Goal: Task Accomplishment & Management: Complete application form

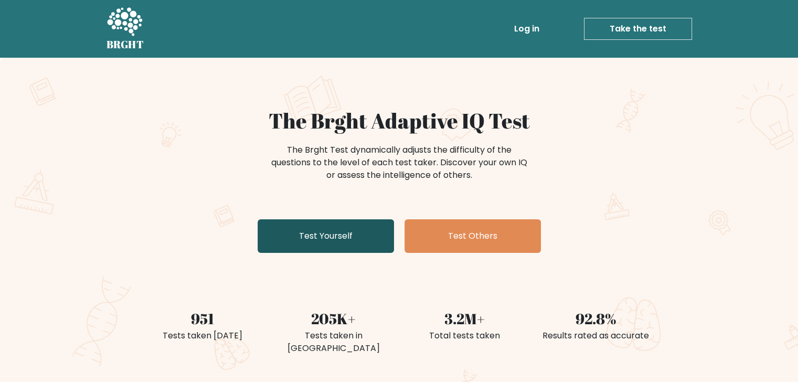
click at [310, 234] on link "Test Yourself" at bounding box center [326, 236] width 136 height 34
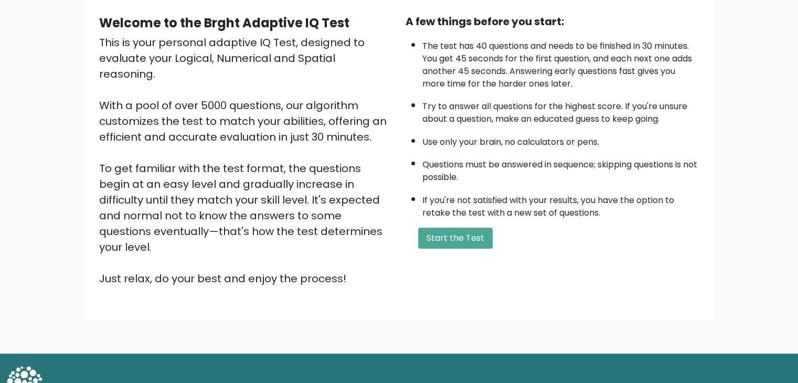
scroll to position [98, 0]
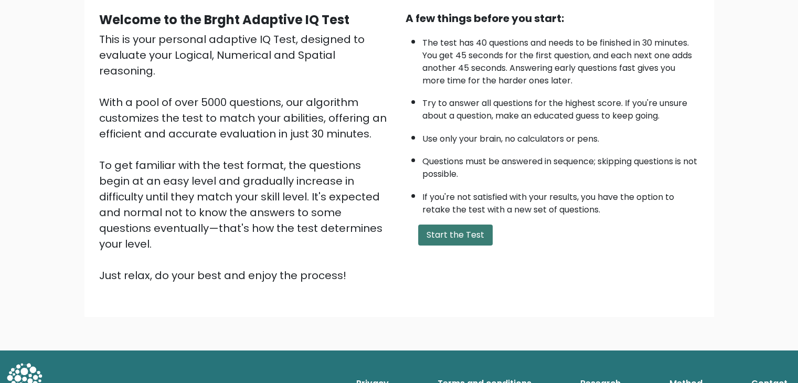
click at [447, 234] on button "Start the Test" at bounding box center [455, 235] width 75 height 21
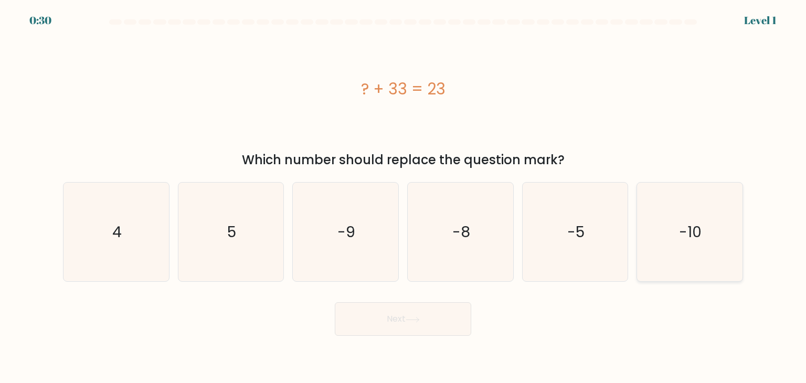
click at [693, 226] on text "-10" at bounding box center [691, 231] width 23 height 21
click at [404, 197] on input "f. -10" at bounding box center [403, 194] width 1 height 5
radio input "true"
click at [385, 317] on button "Next" at bounding box center [403, 319] width 136 height 34
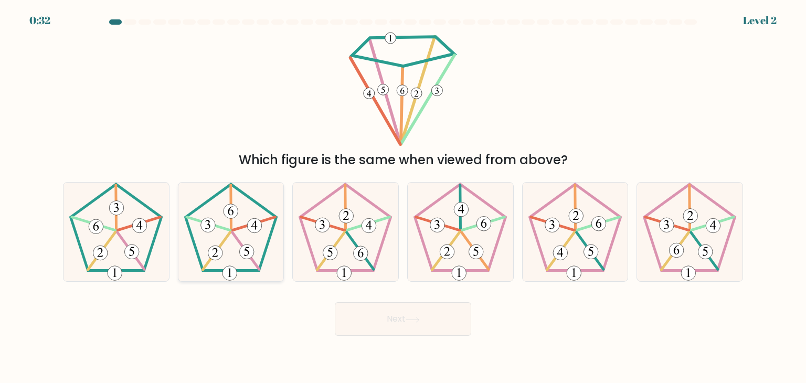
click at [228, 261] on icon at bounding box center [231, 232] width 99 height 99
click at [403, 197] on input "b." at bounding box center [403, 194] width 1 height 5
radio input "true"
click at [419, 320] on icon at bounding box center [412, 319] width 13 height 5
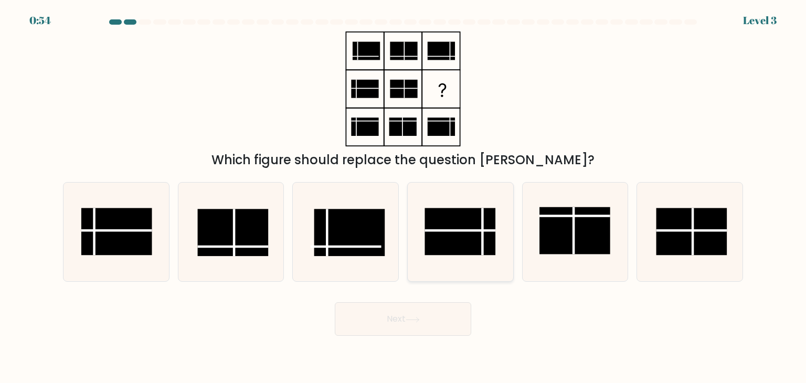
click at [462, 230] on line at bounding box center [460, 230] width 71 height 0
click at [404, 197] on input "d." at bounding box center [403, 194] width 1 height 5
radio input "true"
click at [399, 319] on button "Next" at bounding box center [403, 319] width 136 height 34
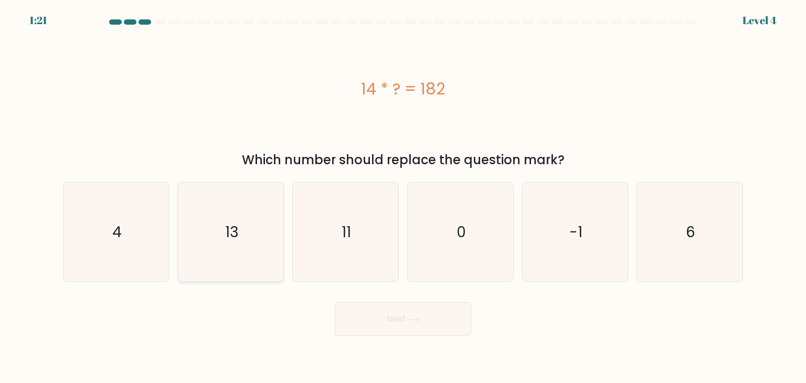
click at [217, 237] on icon "13" at bounding box center [231, 232] width 99 height 99
click at [403, 197] on input "b. 13" at bounding box center [403, 194] width 1 height 5
radio input "true"
click at [430, 322] on button "Next" at bounding box center [403, 319] width 136 height 34
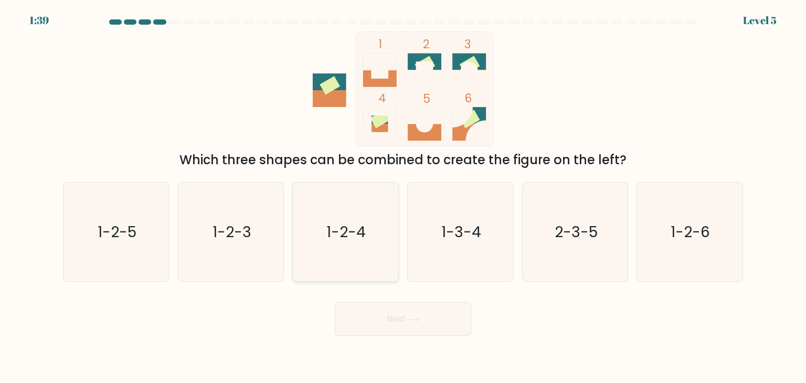
click at [361, 232] on text "1-2-4" at bounding box center [346, 231] width 39 height 21
click at [403, 197] on input "c. 1-2-4" at bounding box center [403, 194] width 1 height 5
radio input "true"
click at [388, 320] on button "Next" at bounding box center [403, 319] width 136 height 34
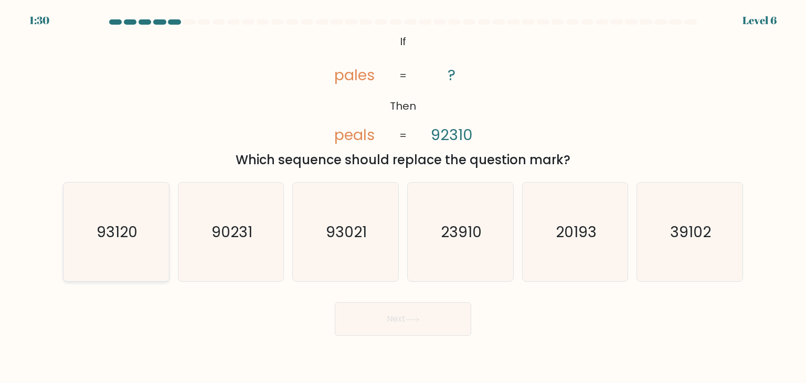
click at [111, 241] on text "93120" at bounding box center [117, 231] width 41 height 21
click at [403, 197] on input "a. 93120" at bounding box center [403, 194] width 1 height 5
radio input "true"
click at [412, 328] on button "Next" at bounding box center [403, 319] width 136 height 34
click at [385, 315] on button "Next" at bounding box center [403, 319] width 136 height 34
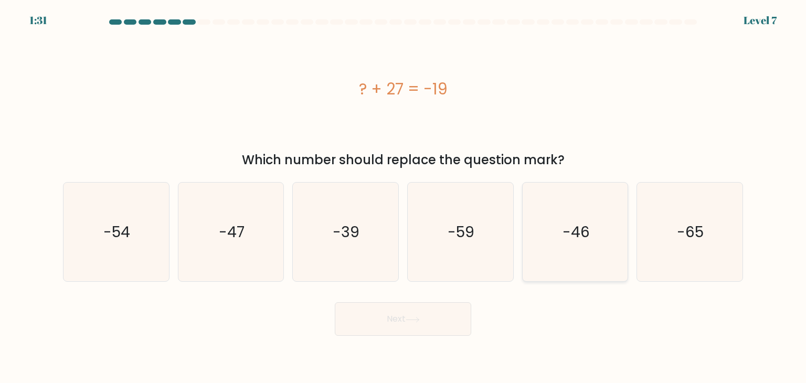
click at [588, 240] on text "-46" at bounding box center [576, 231] width 27 height 21
click at [404, 197] on input "e. -46" at bounding box center [403, 194] width 1 height 5
radio input "true"
click at [420, 326] on button "Next" at bounding box center [403, 319] width 136 height 34
click at [395, 315] on button "Next" at bounding box center [403, 319] width 136 height 34
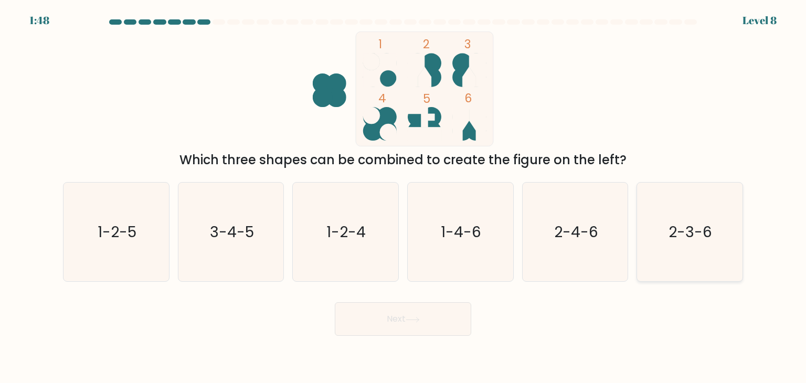
click at [694, 246] on icon "2-3-6" at bounding box center [689, 232] width 99 height 99
click at [404, 197] on input "f. 2-3-6" at bounding box center [403, 194] width 1 height 5
radio input "true"
click at [390, 338] on body "1:47 Level 8" at bounding box center [403, 191] width 806 height 383
click at [399, 321] on button "Next" at bounding box center [403, 319] width 136 height 34
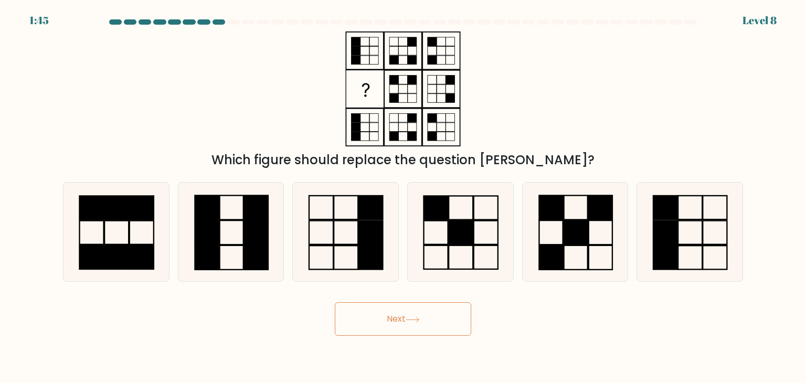
click at [400, 319] on button "Next" at bounding box center [403, 319] width 136 height 34
click at [605, 86] on div "Which figure should replace the question [PERSON_NAME]?" at bounding box center [403, 100] width 693 height 138
click at [675, 238] on rect at bounding box center [665, 233] width 24 height 24
click at [404, 197] on input "f." at bounding box center [403, 194] width 1 height 5
radio input "true"
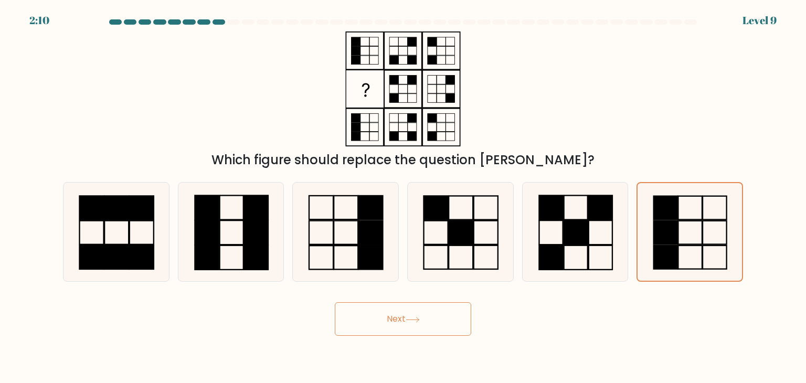
click at [393, 325] on button "Next" at bounding box center [403, 319] width 136 height 34
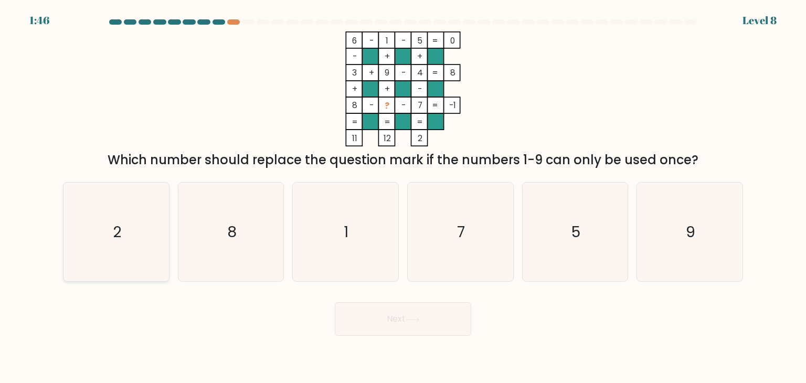
click at [143, 227] on icon "2" at bounding box center [116, 232] width 99 height 99
click at [403, 197] on input "a. 2" at bounding box center [403, 194] width 1 height 5
radio input "true"
click at [370, 315] on button "Next" at bounding box center [403, 319] width 136 height 34
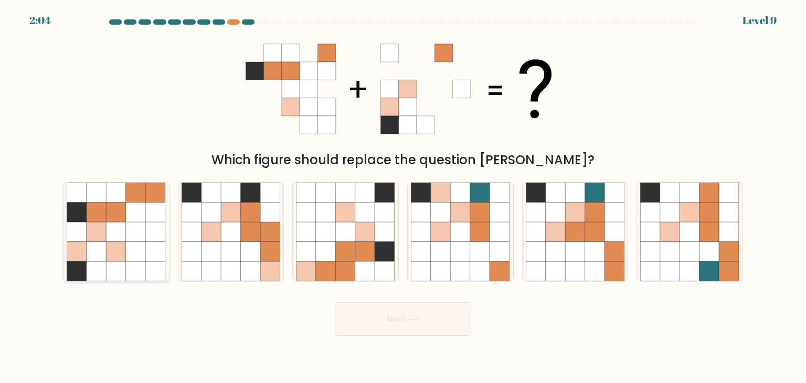
click at [126, 247] on icon at bounding box center [136, 252] width 20 height 20
click at [403, 197] on input "a." at bounding box center [403, 194] width 1 height 5
radio input "true"
click at [413, 311] on button "Next" at bounding box center [403, 319] width 136 height 34
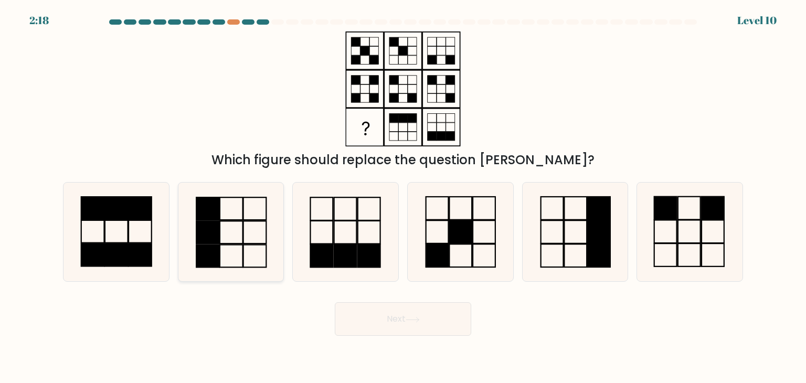
click at [246, 217] on icon at bounding box center [231, 232] width 99 height 99
click at [403, 197] on input "b." at bounding box center [403, 194] width 1 height 5
radio input "true"
click at [395, 322] on button "Next" at bounding box center [403, 319] width 136 height 34
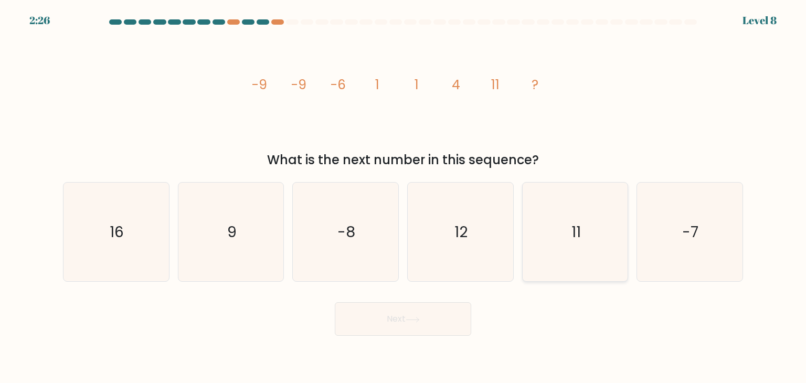
click at [575, 230] on text "11" at bounding box center [575, 231] width 9 height 21
click at [404, 197] on input "e. 11" at bounding box center [403, 194] width 1 height 5
radio input "true"
click at [384, 321] on button "Next" at bounding box center [403, 319] width 136 height 34
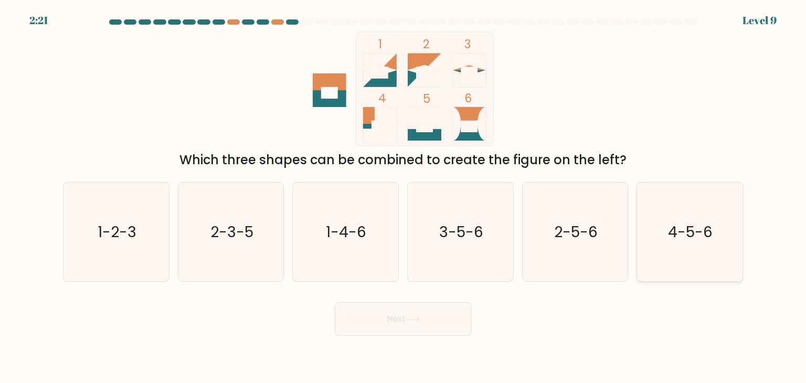
click at [692, 236] on text "4-5-6" at bounding box center [691, 231] width 45 height 21
click at [404, 197] on input "f. 4-5-6" at bounding box center [403, 194] width 1 height 5
radio input "true"
click at [414, 313] on button "Next" at bounding box center [403, 319] width 136 height 34
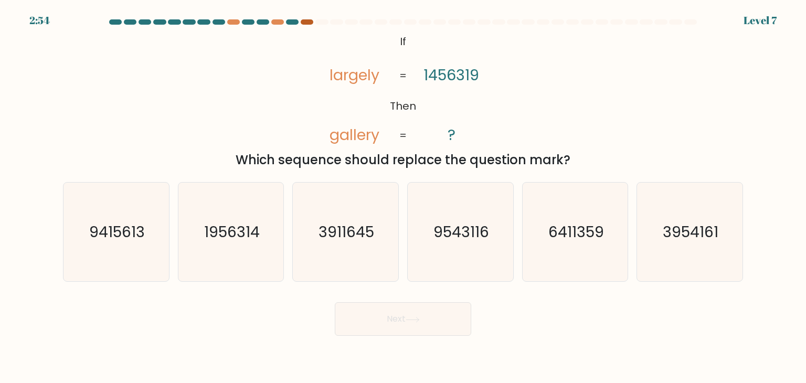
click at [306, 20] on div at bounding box center [307, 21] width 13 height 5
click at [275, 20] on div at bounding box center [277, 21] width 13 height 5
click at [233, 20] on div at bounding box center [233, 21] width 13 height 5
click at [307, 22] on div at bounding box center [307, 21] width 13 height 5
click at [361, 229] on text "3911645" at bounding box center [347, 231] width 56 height 21
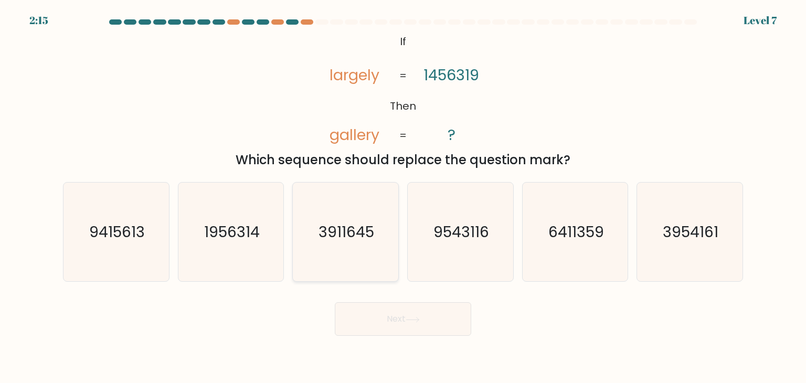
click at [403, 197] on input "c. 3911645" at bounding box center [403, 194] width 1 height 5
radio input "true"
click at [586, 234] on text "6411359" at bounding box center [576, 231] width 56 height 21
click at [404, 197] on input "e. 6411359" at bounding box center [403, 194] width 1 height 5
radio input "true"
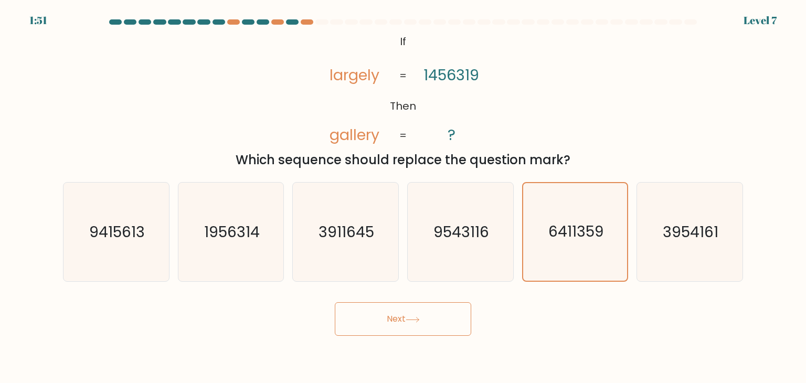
click at [393, 323] on button "Next" at bounding box center [403, 319] width 136 height 34
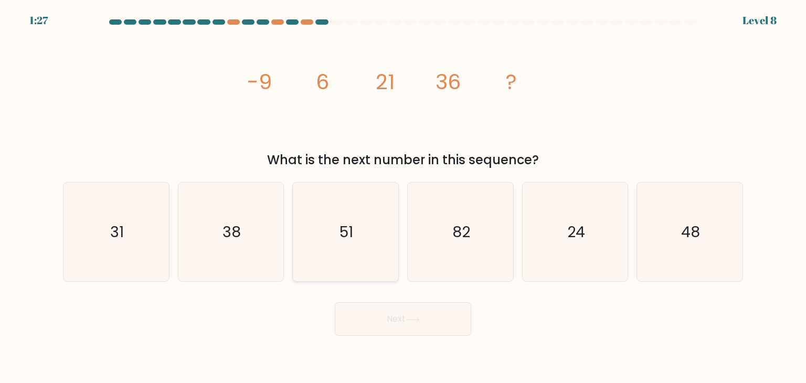
click at [364, 228] on icon "51" at bounding box center [345, 232] width 99 height 99
click at [403, 197] on input "c. 51" at bounding box center [403, 194] width 1 height 5
radio input "true"
click at [409, 308] on button "Next" at bounding box center [403, 319] width 136 height 34
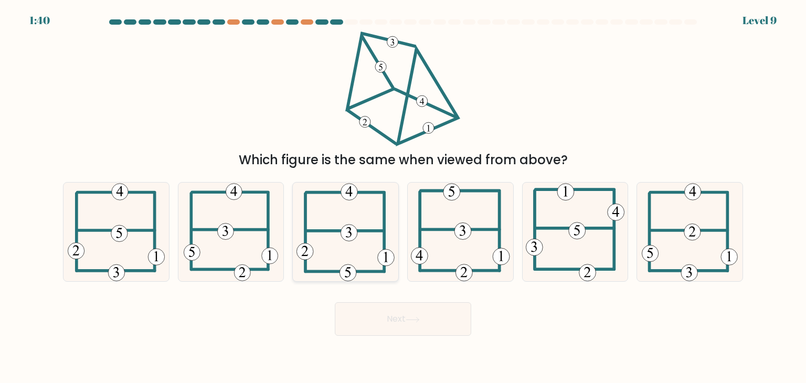
click at [340, 237] on icon at bounding box center [345, 232] width 98 height 99
click at [403, 197] on input "c." at bounding box center [403, 194] width 1 height 5
radio input "true"
click at [394, 317] on button "Next" at bounding box center [403, 319] width 136 height 34
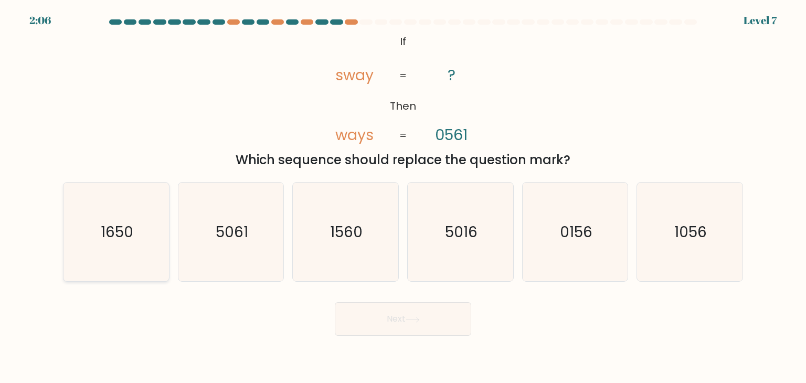
click at [123, 240] on text "1650" at bounding box center [117, 231] width 33 height 21
click at [403, 197] on input "a. 1650" at bounding box center [403, 194] width 1 height 5
radio input "true"
click at [397, 316] on button "Next" at bounding box center [403, 319] width 136 height 34
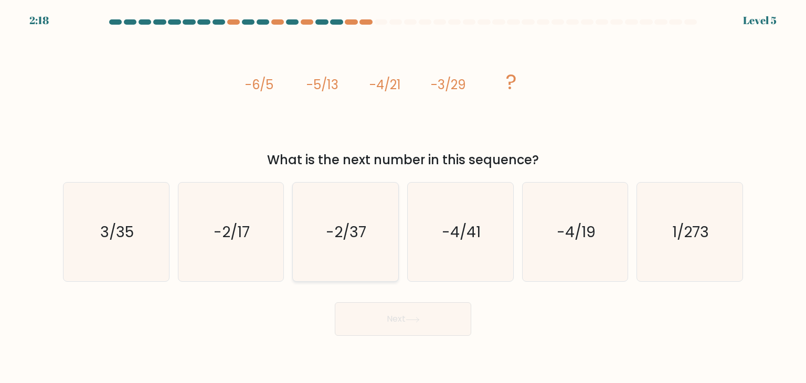
click at [338, 235] on text "-2/37" at bounding box center [346, 231] width 40 height 21
click at [403, 197] on input "c. -2/37" at bounding box center [403, 194] width 1 height 5
radio input "true"
click at [395, 320] on button "Next" at bounding box center [403, 319] width 136 height 34
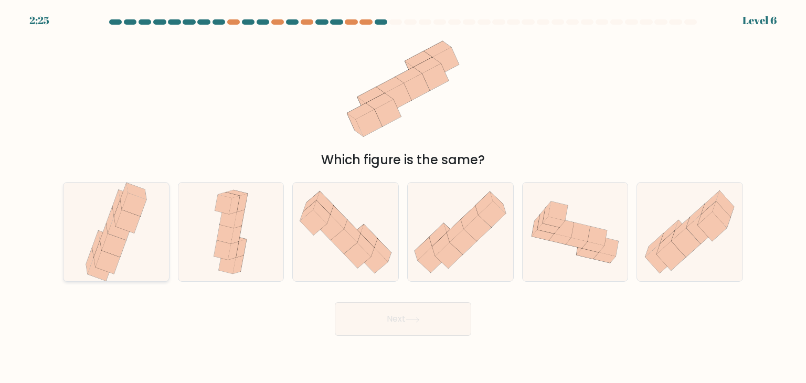
click at [105, 225] on icon at bounding box center [103, 237] width 7 height 26
click at [403, 197] on input "a." at bounding box center [403, 194] width 1 height 5
radio input "true"
click at [397, 320] on button "Next" at bounding box center [403, 319] width 136 height 34
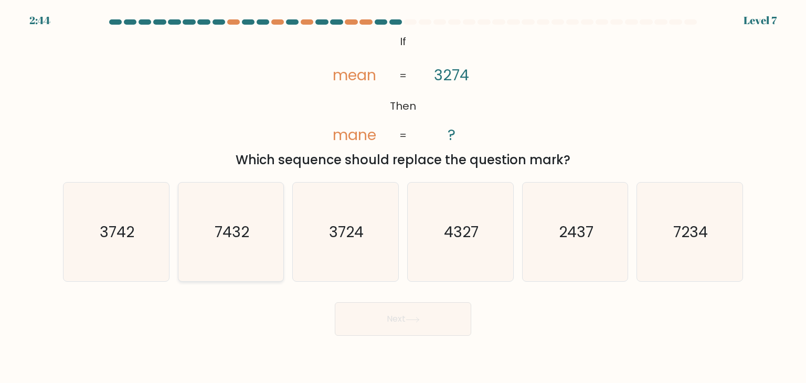
click at [236, 236] on text "7432" at bounding box center [232, 231] width 35 height 21
click at [403, 197] on input "b. 7432" at bounding box center [403, 194] width 1 height 5
radio input "true"
click at [131, 238] on text "3742" at bounding box center [117, 231] width 35 height 21
click at [403, 197] on input "a. 3742" at bounding box center [403, 194] width 1 height 5
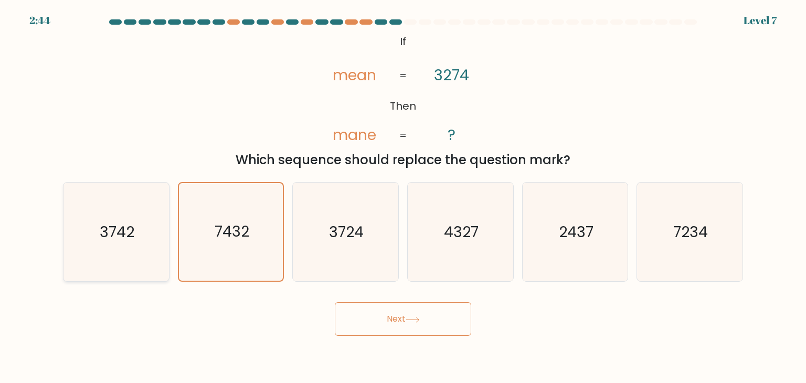
radio input "true"
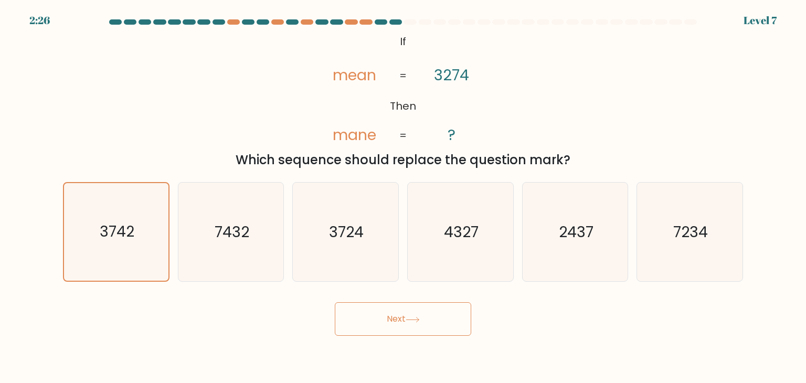
click at [401, 317] on button "Next" at bounding box center [403, 319] width 136 height 34
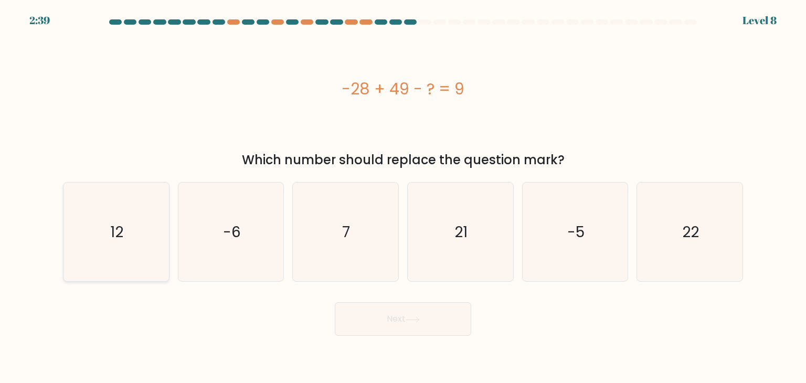
click at [155, 218] on icon "12" at bounding box center [116, 232] width 99 height 99
click at [403, 197] on input "a. 12" at bounding box center [403, 194] width 1 height 5
radio input "true"
click at [402, 310] on button "Next" at bounding box center [403, 319] width 136 height 34
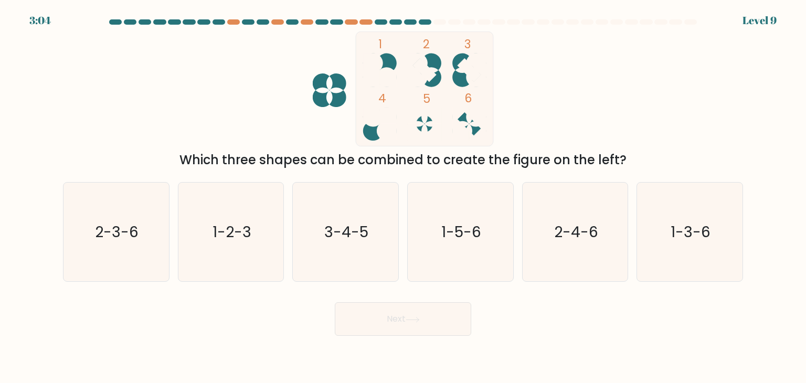
click at [750, 134] on form at bounding box center [403, 177] width 806 height 316
click at [225, 213] on icon "1-2-3" at bounding box center [231, 232] width 99 height 99
click at [403, 197] on input "b. 1-2-3" at bounding box center [403, 194] width 1 height 5
radio input "true"
click at [388, 317] on button "Next" at bounding box center [403, 319] width 136 height 34
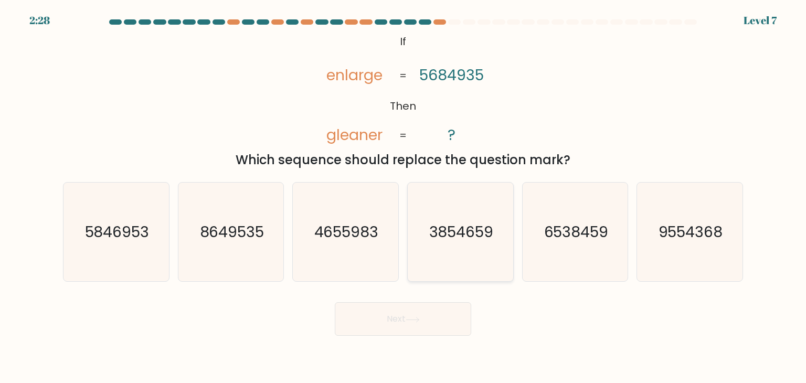
click at [472, 227] on text "3854659" at bounding box center [461, 231] width 65 height 21
click at [404, 197] on input "d. 3854659" at bounding box center [403, 194] width 1 height 5
radio input "true"
click at [379, 310] on button "Next" at bounding box center [403, 319] width 136 height 34
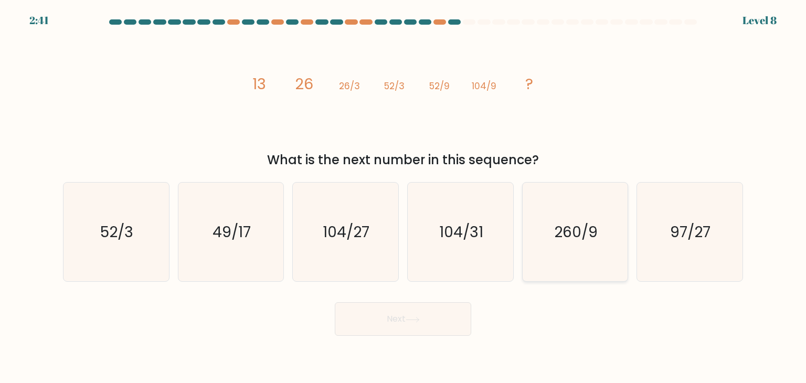
click at [580, 241] on text "260/9" at bounding box center [576, 231] width 44 height 21
click at [404, 197] on input "e. 260/9" at bounding box center [403, 194] width 1 height 5
radio input "true"
click at [346, 236] on text "104/27" at bounding box center [346, 231] width 47 height 21
click at [403, 197] on input "c. 104/27" at bounding box center [403, 194] width 1 height 5
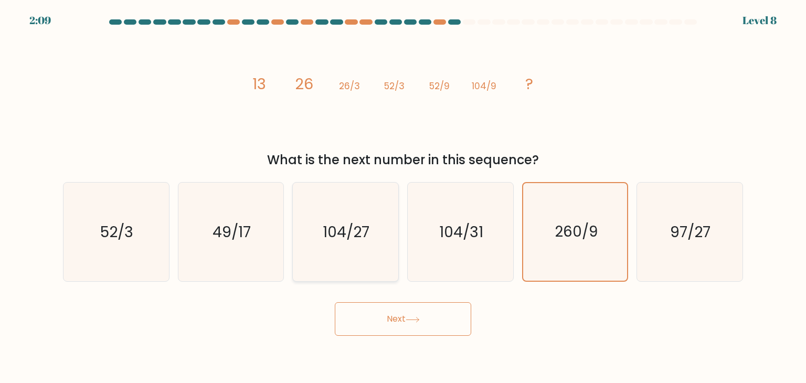
radio input "true"
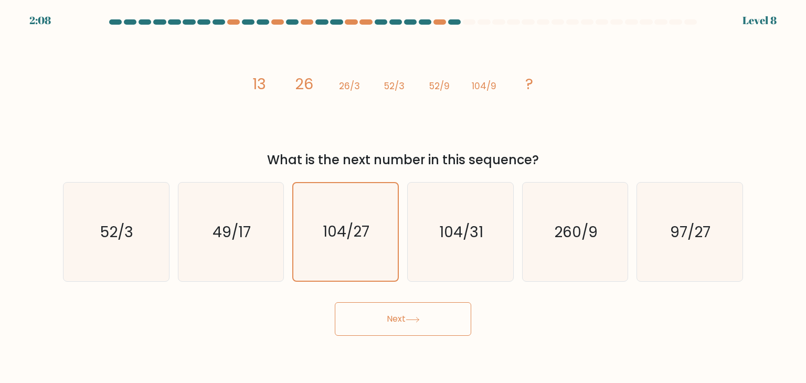
click at [386, 314] on button "Next" at bounding box center [403, 319] width 136 height 34
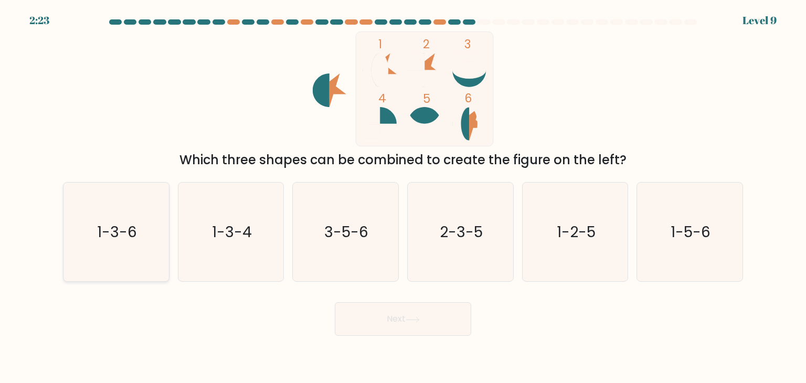
click at [95, 225] on icon "1-3-6" at bounding box center [116, 232] width 99 height 99
click at [403, 197] on input "a. 1-3-6" at bounding box center [403, 194] width 1 height 5
radio input "true"
click at [427, 321] on button "Next" at bounding box center [403, 319] width 136 height 34
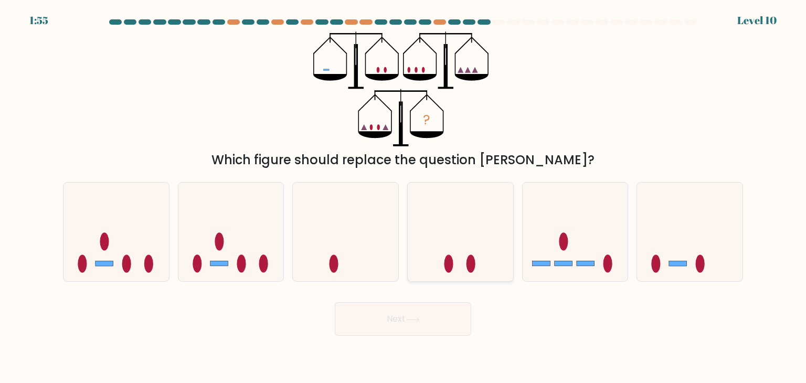
click at [459, 226] on icon at bounding box center [460, 231] width 105 height 87
click at [404, 197] on input "d." at bounding box center [403, 194] width 1 height 5
radio input "true"
click at [412, 317] on icon at bounding box center [413, 320] width 14 height 6
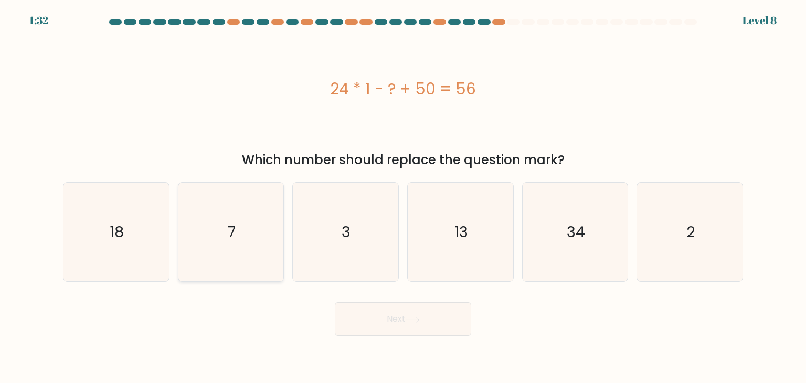
drag, startPoint x: 105, startPoint y: 227, endPoint x: 227, endPoint y: 255, distance: 124.5
click at [107, 227] on icon "18" at bounding box center [116, 232] width 99 height 99
click at [403, 197] on input "a. 18" at bounding box center [403, 194] width 1 height 5
radio input "true"
click at [434, 320] on button "Next" at bounding box center [403, 319] width 136 height 34
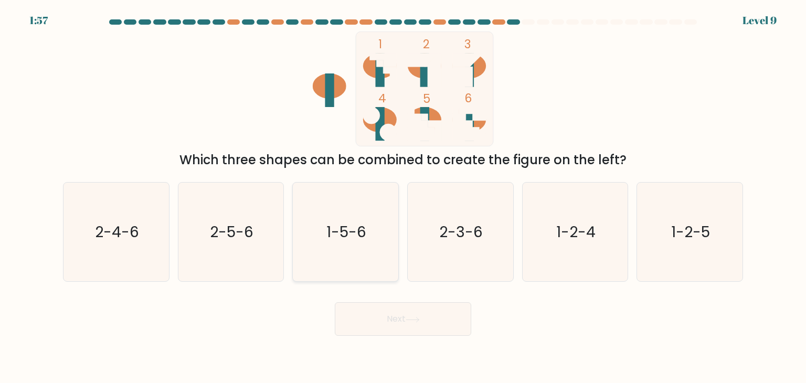
click at [347, 237] on text "1-5-6" at bounding box center [347, 231] width 40 height 21
click at [403, 197] on input "c. 1-5-6" at bounding box center [403, 194] width 1 height 5
radio input "true"
click at [416, 325] on button "Next" at bounding box center [403, 319] width 136 height 34
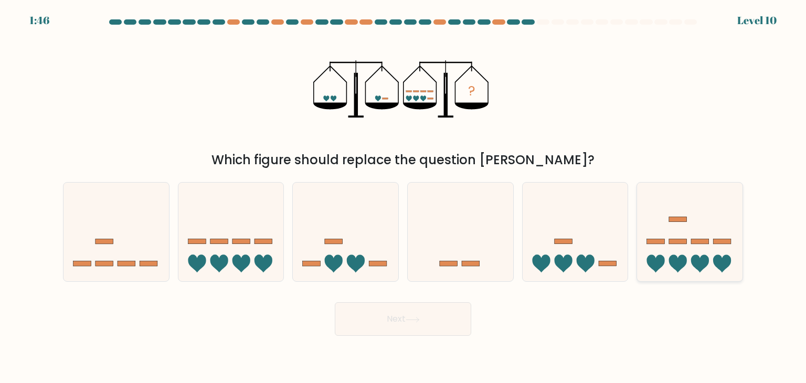
click at [698, 236] on icon at bounding box center [689, 231] width 105 height 87
click at [404, 197] on input "f." at bounding box center [403, 194] width 1 height 5
radio input "true"
click at [379, 317] on button "Next" at bounding box center [403, 319] width 136 height 34
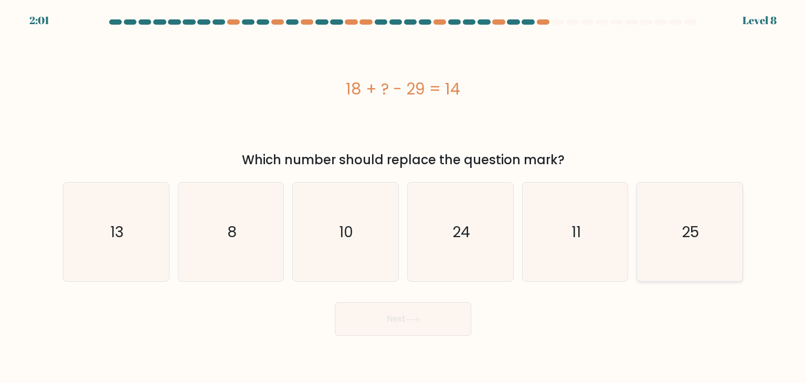
click at [690, 216] on icon "25" at bounding box center [689, 232] width 99 height 99
click at [404, 197] on input "f. 25" at bounding box center [403, 194] width 1 height 5
radio input "true"
click at [417, 324] on button "Next" at bounding box center [403, 319] width 136 height 34
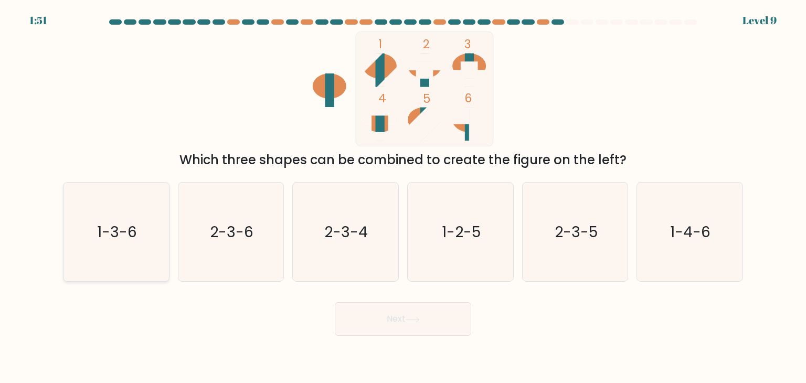
click at [115, 240] on text "1-3-6" at bounding box center [117, 231] width 40 height 21
click at [403, 197] on input "a. 1-3-6" at bounding box center [403, 194] width 1 height 5
radio input "true"
click at [399, 321] on button "Next" at bounding box center [403, 319] width 136 height 34
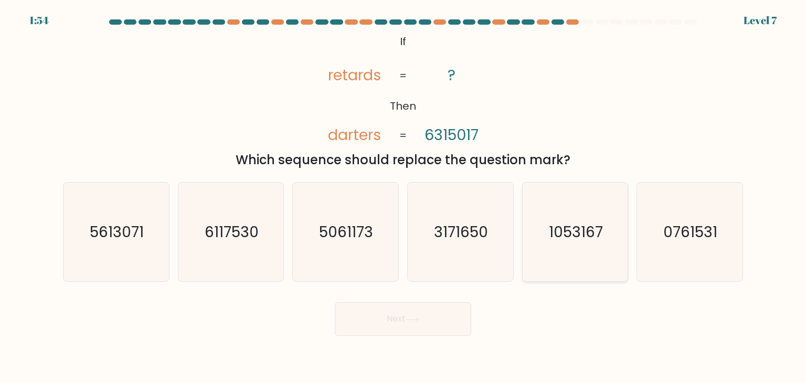
click at [558, 237] on text "1053167" at bounding box center [576, 231] width 54 height 21
click at [404, 197] on input "e. 1053167" at bounding box center [403, 194] width 1 height 5
radio input "true"
click at [407, 315] on button "Next" at bounding box center [403, 319] width 136 height 34
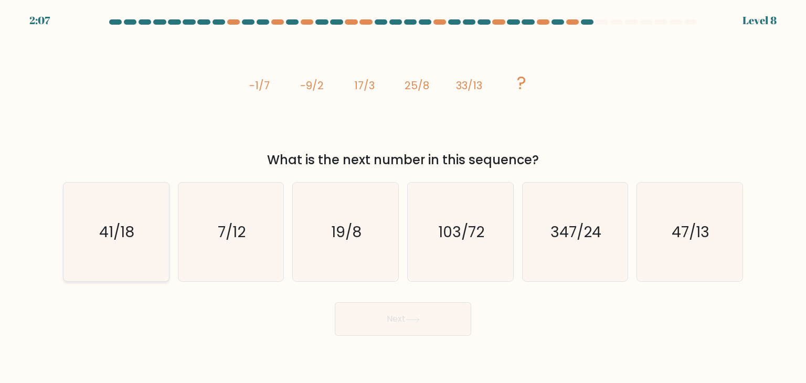
click at [119, 221] on text "41/18" at bounding box center [117, 231] width 35 height 21
click at [403, 197] on input "a. 41/18" at bounding box center [403, 194] width 1 height 5
radio input "true"
click at [447, 320] on button "Next" at bounding box center [403, 319] width 136 height 34
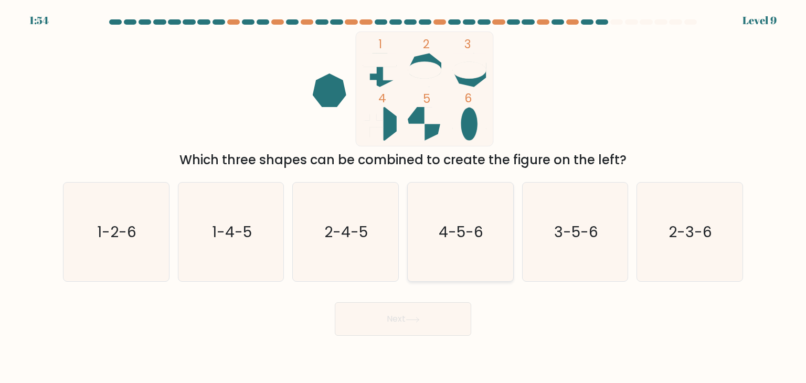
click at [460, 234] on text "4-5-6" at bounding box center [461, 231] width 45 height 21
click at [404, 197] on input "d. 4-5-6" at bounding box center [403, 194] width 1 height 5
radio input "true"
click at [367, 328] on button "Next" at bounding box center [403, 319] width 136 height 34
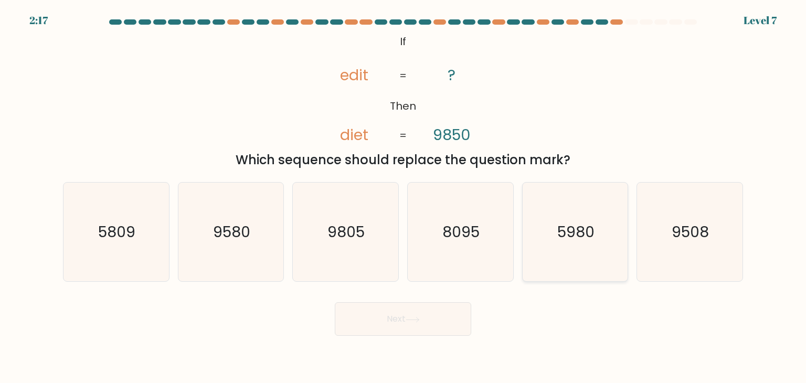
click at [577, 238] on text "5980" at bounding box center [575, 231] width 37 height 21
click at [404, 197] on input "e. 5980" at bounding box center [403, 194] width 1 height 5
radio input "true"
click at [364, 322] on button "Next" at bounding box center [403, 319] width 136 height 34
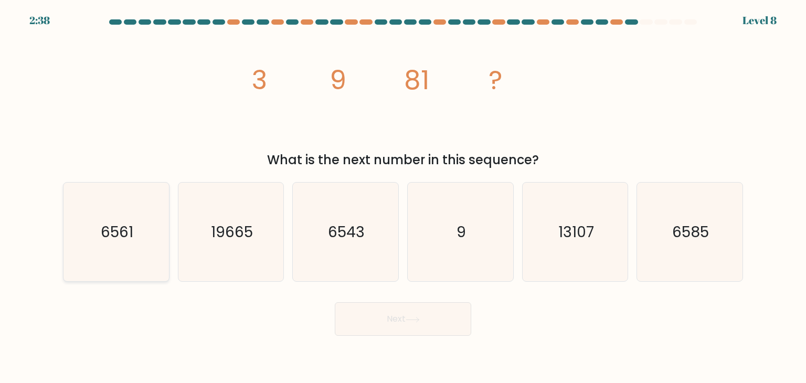
click at [125, 242] on icon "6561" at bounding box center [116, 232] width 99 height 99
click at [403, 197] on input "a. 6561" at bounding box center [403, 194] width 1 height 5
radio input "true"
click at [421, 324] on button "Next" at bounding box center [403, 319] width 136 height 34
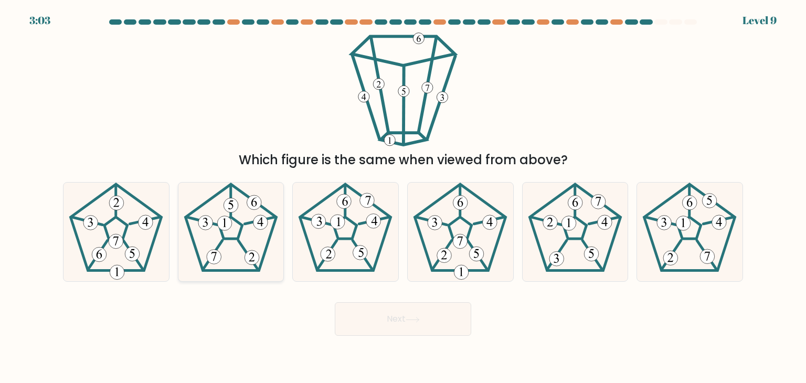
click at [251, 228] on icon at bounding box center [231, 232] width 99 height 99
click at [403, 197] on input "b." at bounding box center [403, 194] width 1 height 5
radio input "true"
click at [411, 326] on button "Next" at bounding box center [403, 319] width 136 height 34
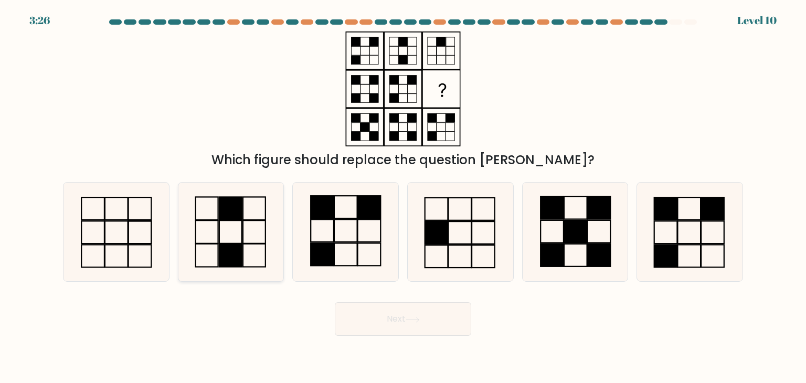
click at [219, 216] on rect at bounding box center [230, 208] width 23 height 23
click at [403, 197] on input "b." at bounding box center [403, 194] width 1 height 5
radio input "true"
click at [396, 319] on button "Next" at bounding box center [403, 319] width 136 height 34
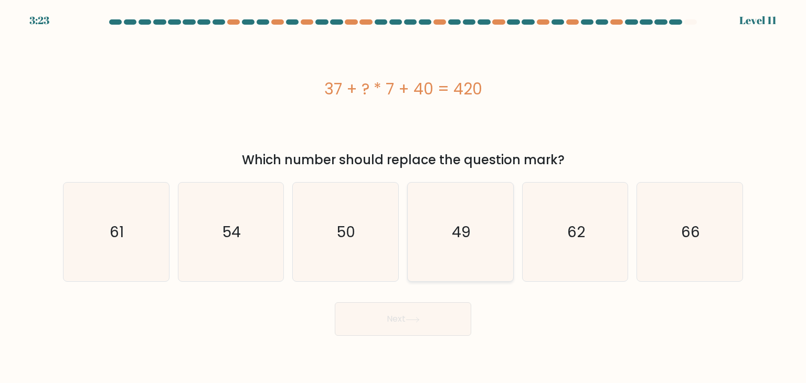
click at [482, 234] on icon "49" at bounding box center [460, 232] width 99 height 99
click at [404, 197] on input "d. 49" at bounding box center [403, 194] width 1 height 5
radio input "true"
click at [418, 321] on icon at bounding box center [413, 320] width 14 height 6
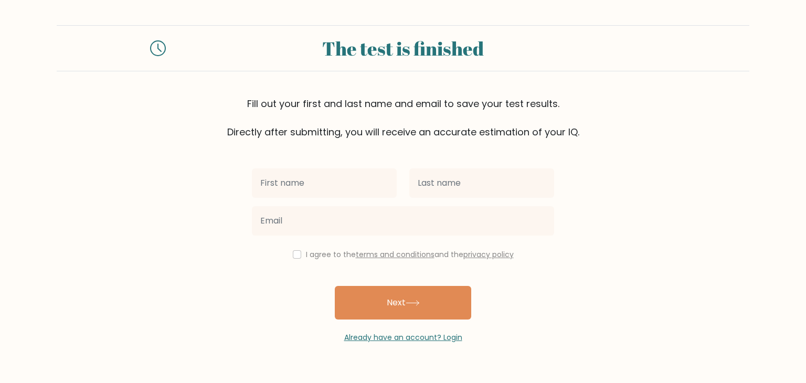
click at [291, 181] on input "text" at bounding box center [324, 182] width 145 height 29
type input "Raizzel"
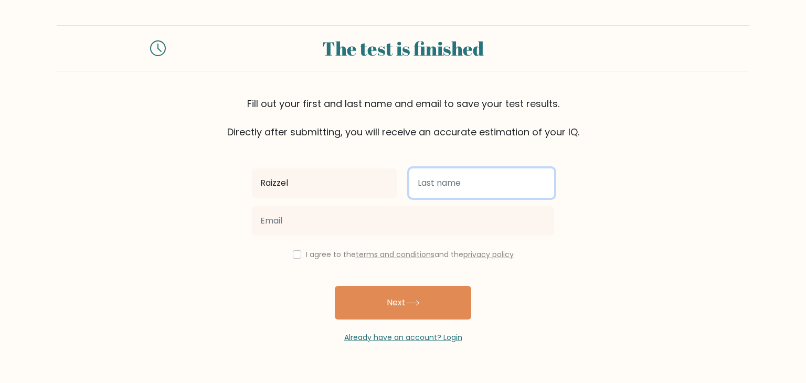
click at [467, 183] on input "text" at bounding box center [481, 182] width 145 height 29
type input "Gime"
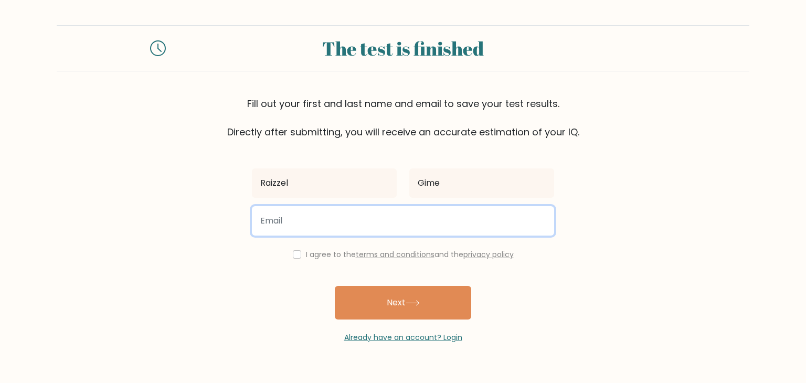
click at [324, 220] on input "email" at bounding box center [403, 220] width 302 height 29
type input "ralignay06@gmail.com"
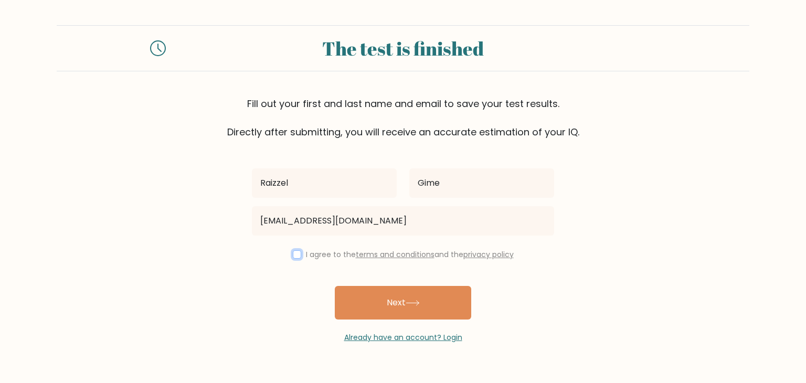
click at [294, 253] on input "checkbox" at bounding box center [297, 254] width 8 height 8
checkbox input "true"
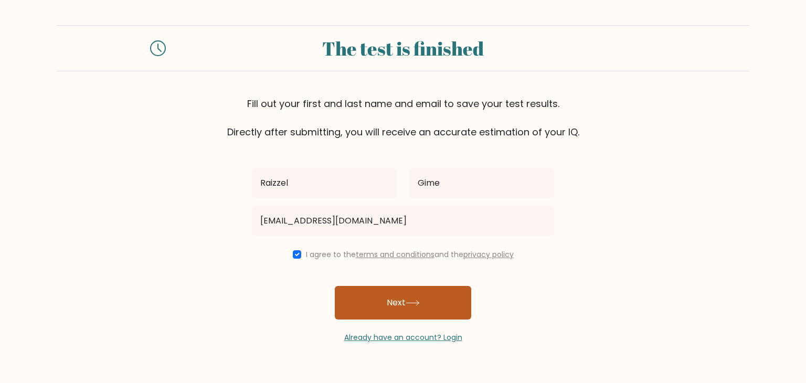
click at [422, 306] on button "Next" at bounding box center [403, 303] width 136 height 34
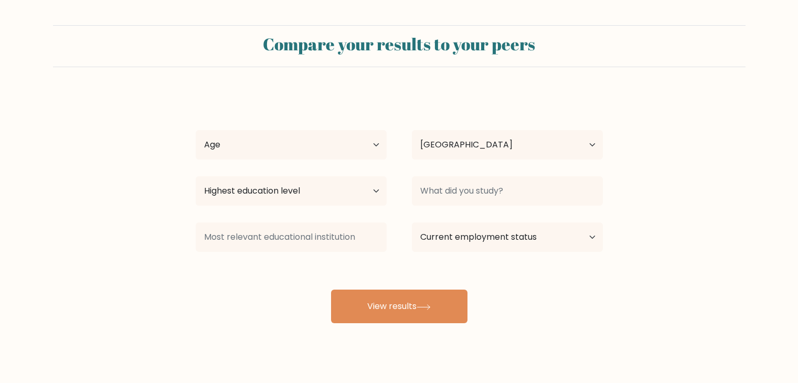
select select "PH"
click at [304, 153] on select "Age Under 18 years old 18-24 years old 25-34 years old 35-44 years old 45-54 ye…" at bounding box center [291, 144] width 191 height 29
select select "25_34"
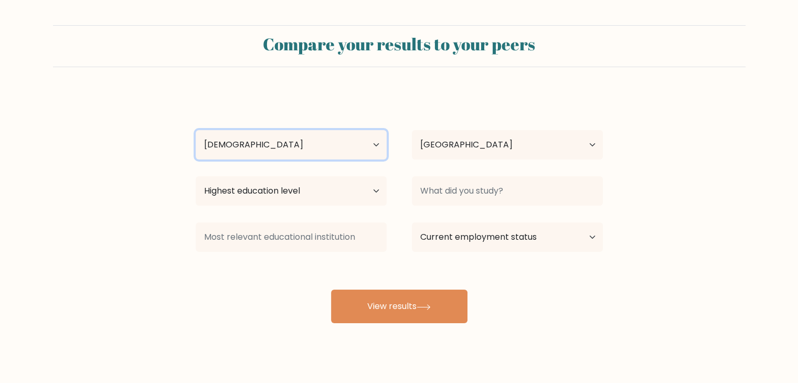
click at [196, 130] on select "Age Under 18 years old 18-24 years old 25-34 years old 35-44 years old 45-54 ye…" at bounding box center [291, 144] width 191 height 29
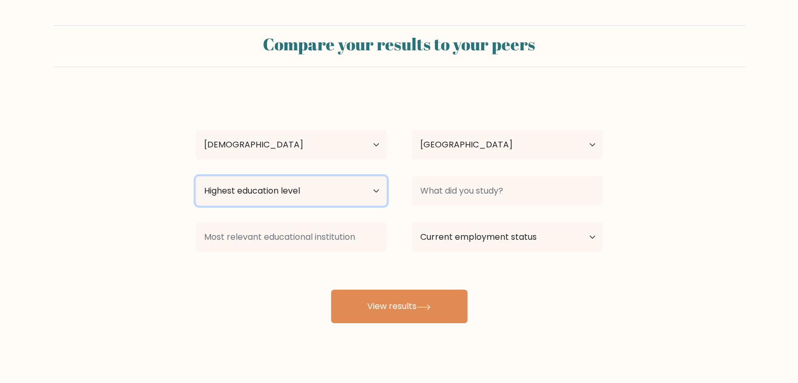
click at [296, 197] on select "Highest education level No schooling Primary Lower Secondary Upper Secondary Oc…" at bounding box center [291, 190] width 191 height 29
select select "bachelors_degree"
click at [196, 176] on select "Highest education level No schooling Primary Lower Secondary Upper Secondary Oc…" at bounding box center [291, 190] width 191 height 29
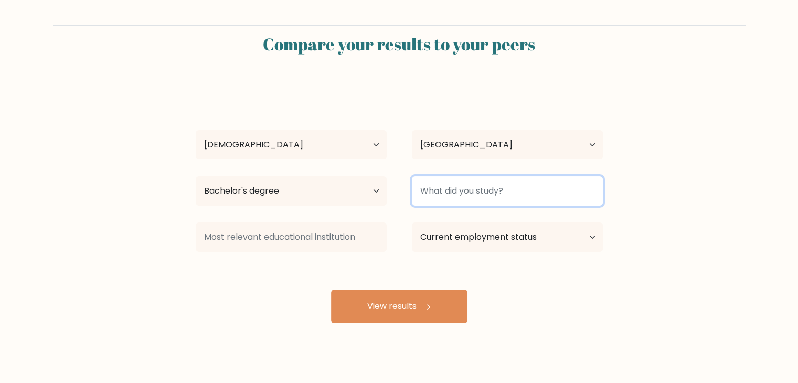
click at [502, 189] on input at bounding box center [507, 190] width 191 height 29
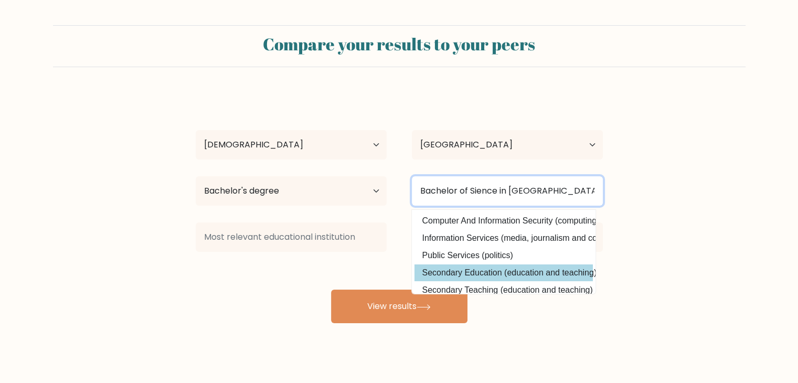
type input "Bachelor of Sience in Se"
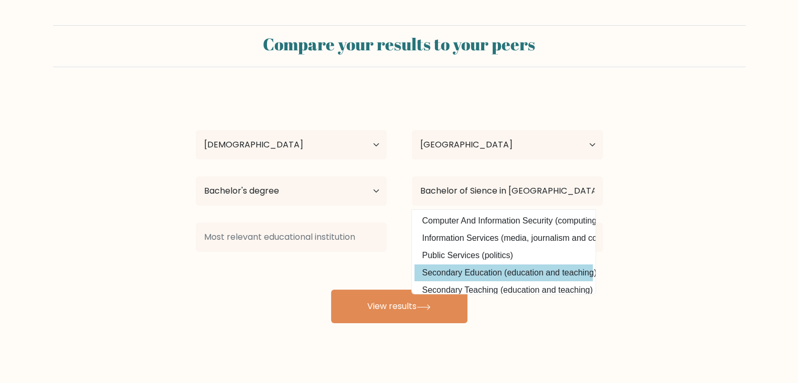
click at [472, 271] on div "Raizzel Gime Age Under 18 years old 18-24 years old 25-34 years old 35-44 years…" at bounding box center [399, 207] width 420 height 231
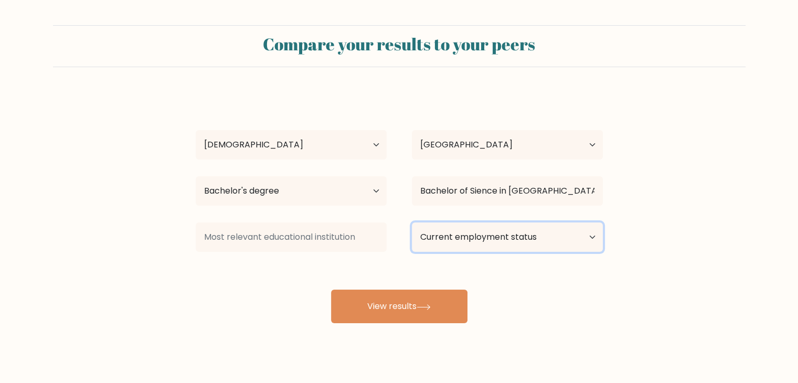
click at [463, 238] on select "Current employment status Employed Student Retired Other / prefer not to answer" at bounding box center [507, 236] width 191 height 29
select select "employed"
click at [412, 222] on select "Current employment status Employed Student Retired Other / prefer not to answer" at bounding box center [507, 236] width 191 height 29
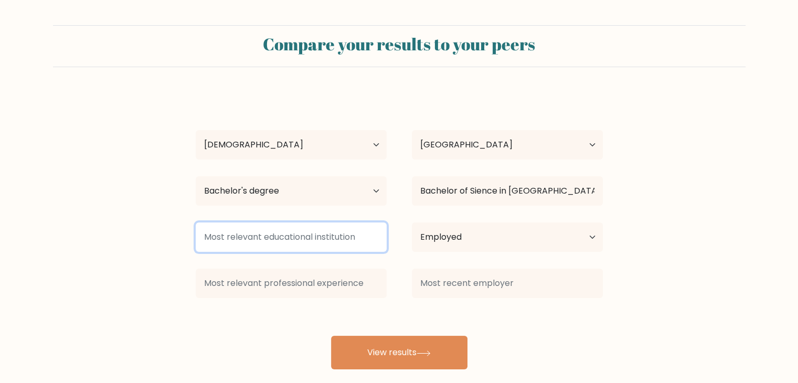
click at [272, 235] on input at bounding box center [291, 236] width 191 height 29
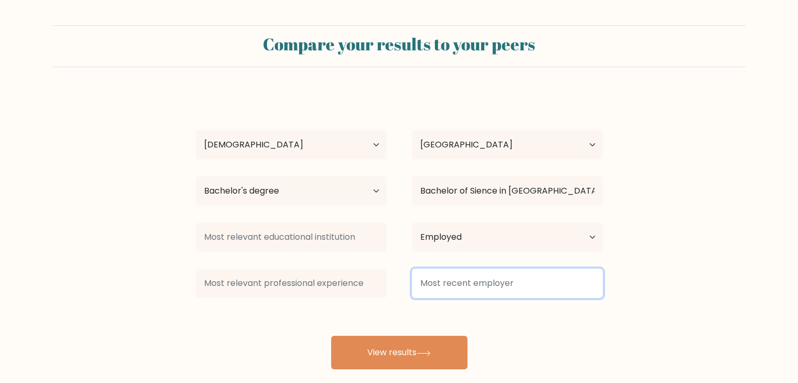
click at [457, 285] on input at bounding box center [507, 283] width 191 height 29
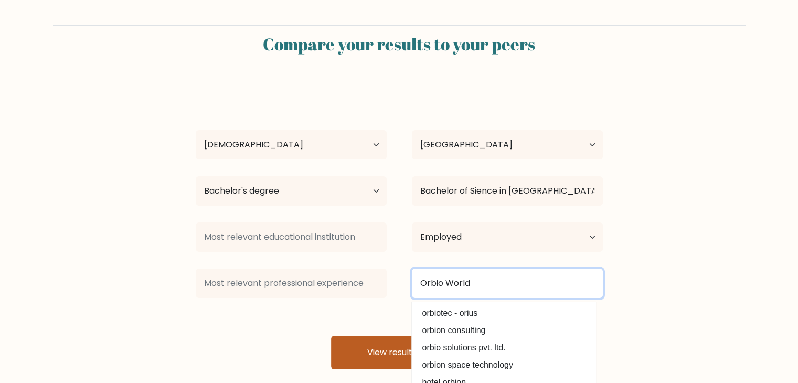
type input "Orbio World"
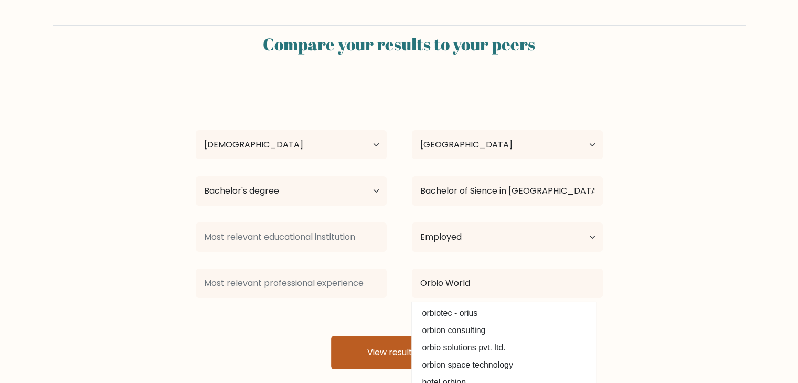
click at [383, 347] on button "View results" at bounding box center [399, 353] width 136 height 34
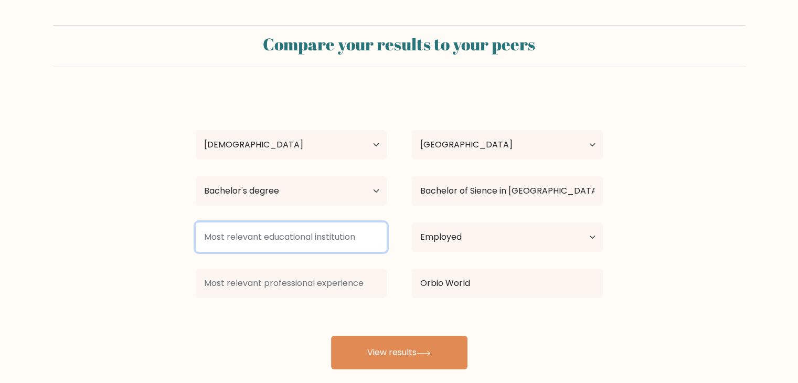
click at [263, 239] on input at bounding box center [291, 236] width 191 height 29
click at [269, 237] on input at bounding box center [291, 236] width 191 height 29
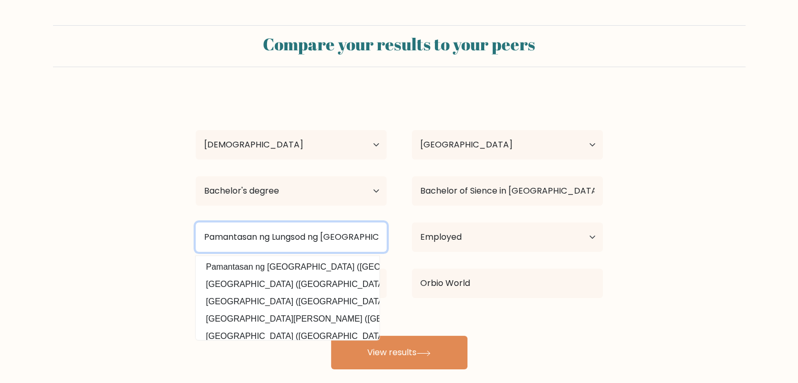
drag, startPoint x: 372, startPoint y: 231, endPoint x: 181, endPoint y: 240, distance: 191.2
click at [174, 240] on form "Compare your results to your peers Raizzel Gime Age Under 18 years old 18-24 ye…" at bounding box center [399, 197] width 798 height 344
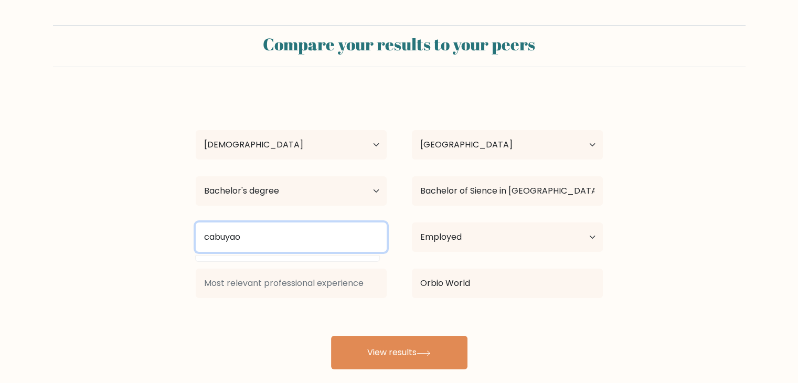
drag, startPoint x: 248, startPoint y: 232, endPoint x: 180, endPoint y: 236, distance: 67.8
click at [180, 236] on form "Compare your results to your peers Raizzel Gime Age Under 18 years old 18-24 ye…" at bounding box center [399, 197] width 798 height 344
type input "C"
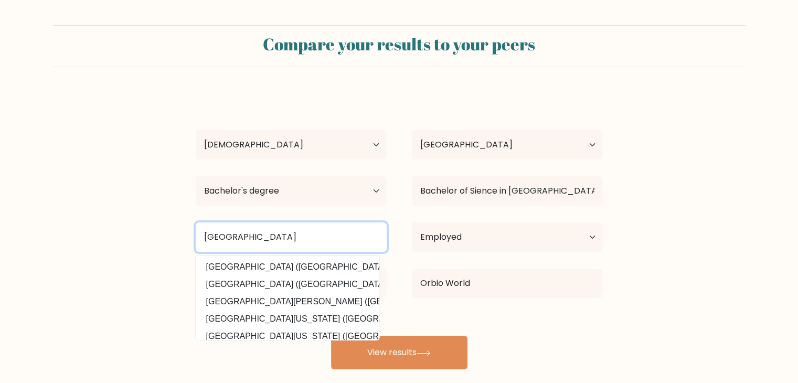
type input "University of Cabuyao"
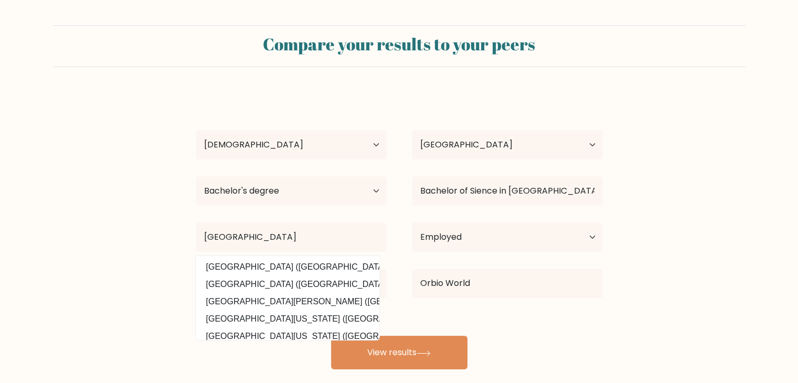
click at [504, 315] on div "Raizzel Gime Age Under 18 years old 18-24 years old 25-34 years old 35-44 years…" at bounding box center [399, 230] width 420 height 277
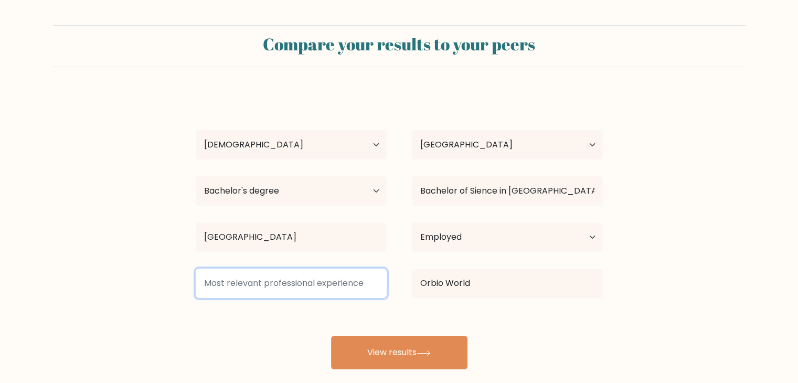
click at [198, 275] on input at bounding box center [291, 283] width 191 height 29
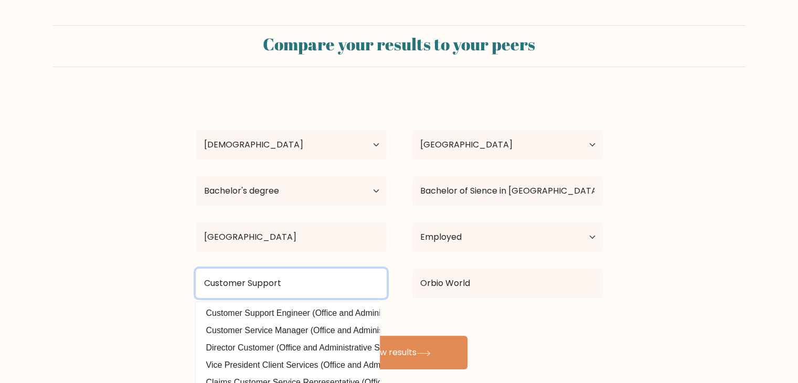
type input "Customer Support"
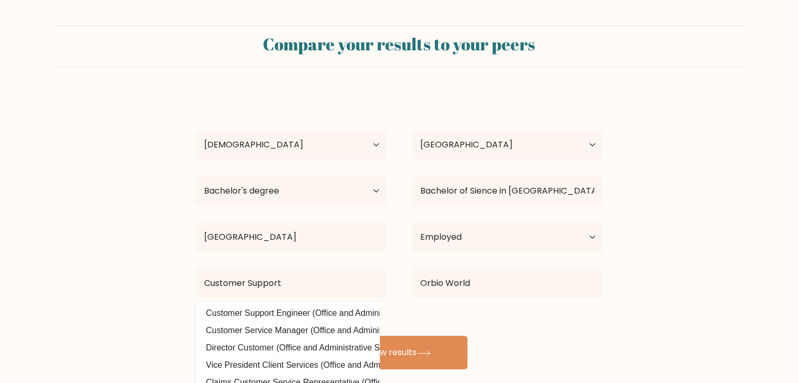
click at [562, 340] on div "Raizzel Gime Age Under 18 years old 18-24 years old 25-34 years old 35-44 years…" at bounding box center [399, 230] width 420 height 277
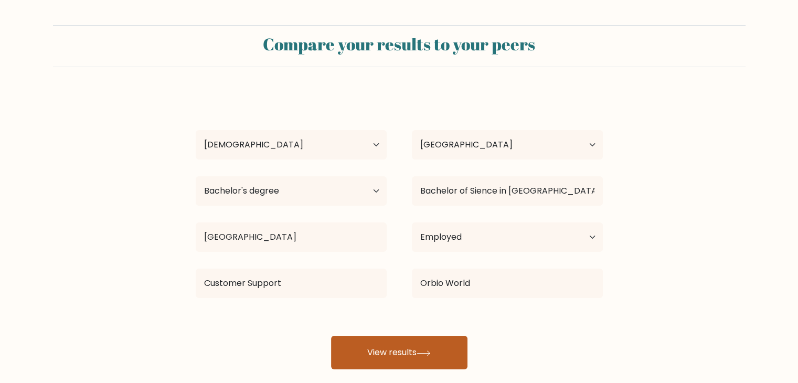
click at [380, 344] on button "View results" at bounding box center [399, 353] width 136 height 34
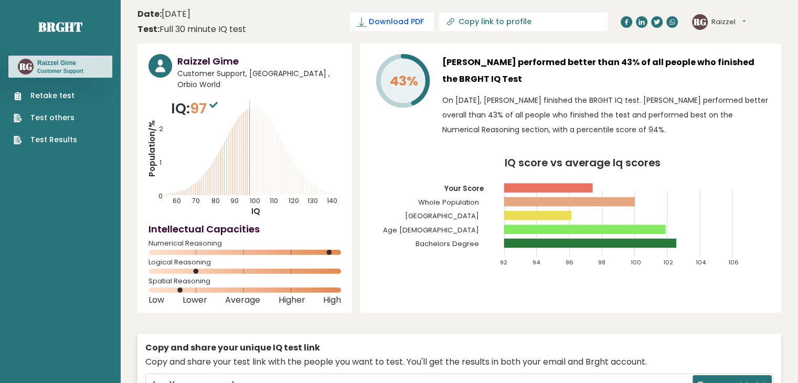
click at [423, 22] on span "Download PDF" at bounding box center [396, 21] width 55 height 11
click at [733, 136] on p "On [DATE], [PERSON_NAME] finished the BRGHT IQ test. [PERSON_NAME] performed be…" at bounding box center [606, 115] width 328 height 44
